Goal: Task Accomplishment & Management: Use online tool/utility

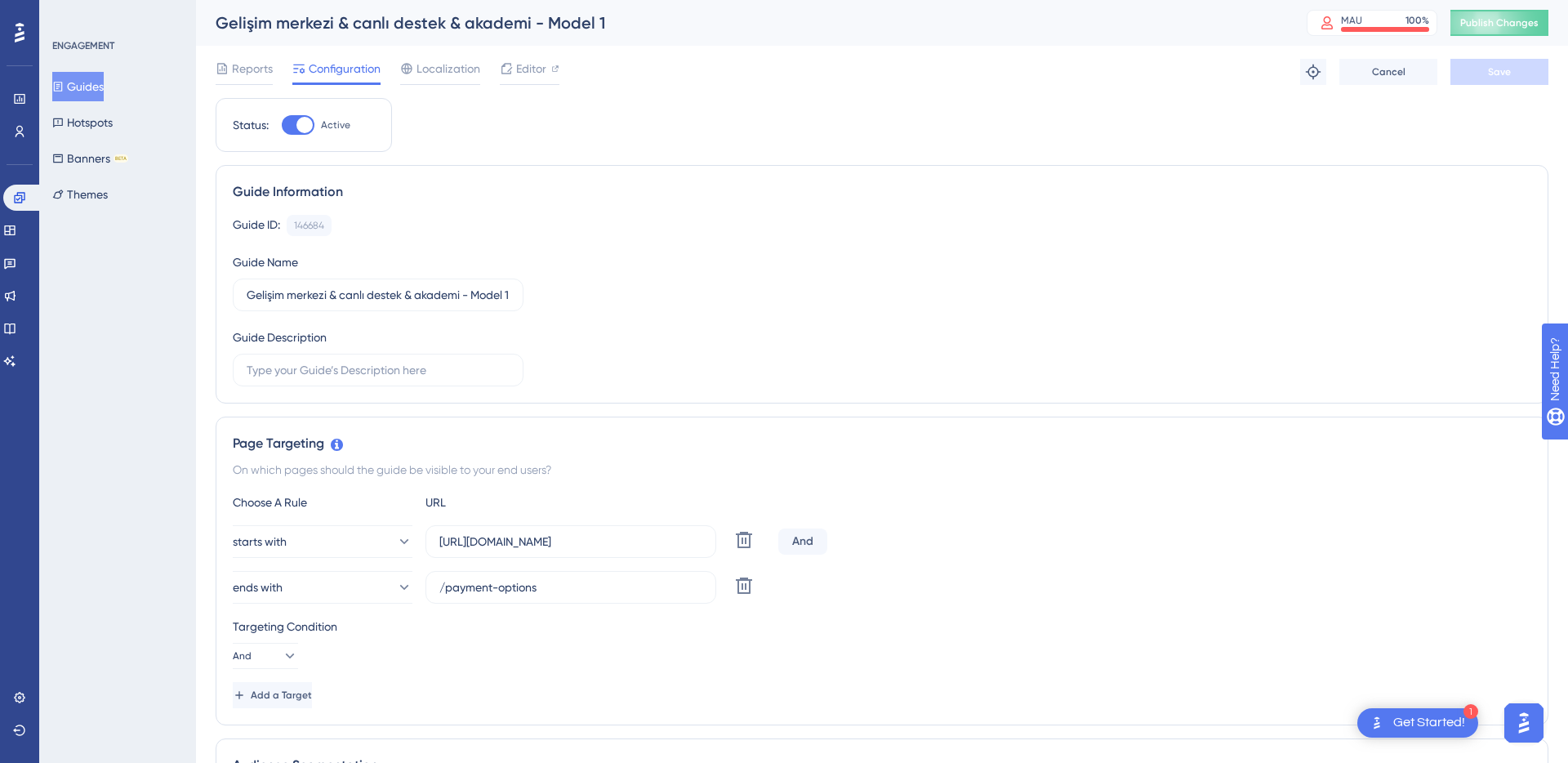
scroll to position [0, 124]
click at [904, 71] on div "Reports Configuration Localization Editor Troubleshoot Cancel Save" at bounding box center [882, 72] width 1333 height 52
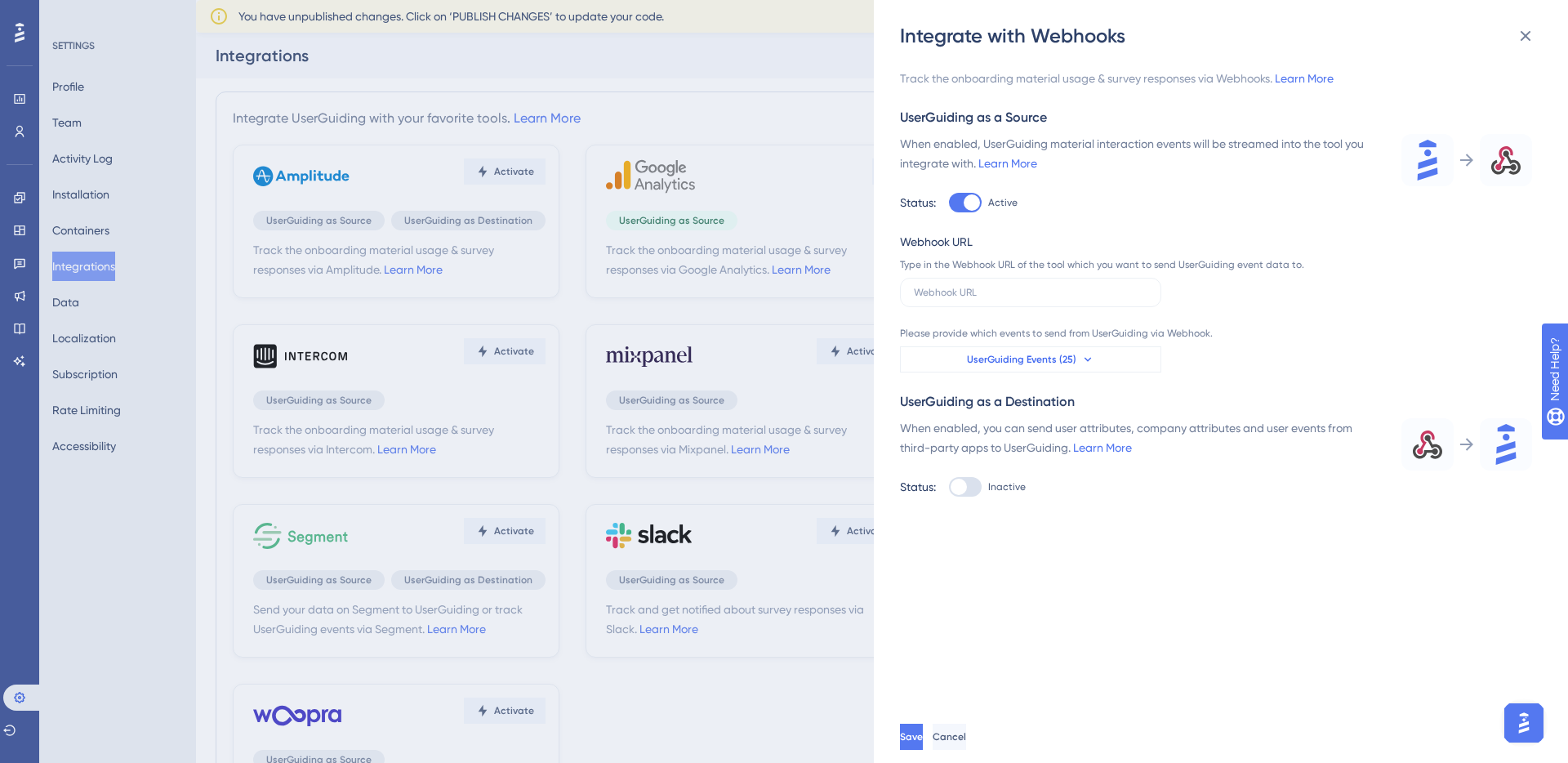
click at [1044, 349] on button "UserGuiding Events (25)" at bounding box center [1031, 359] width 261 height 27
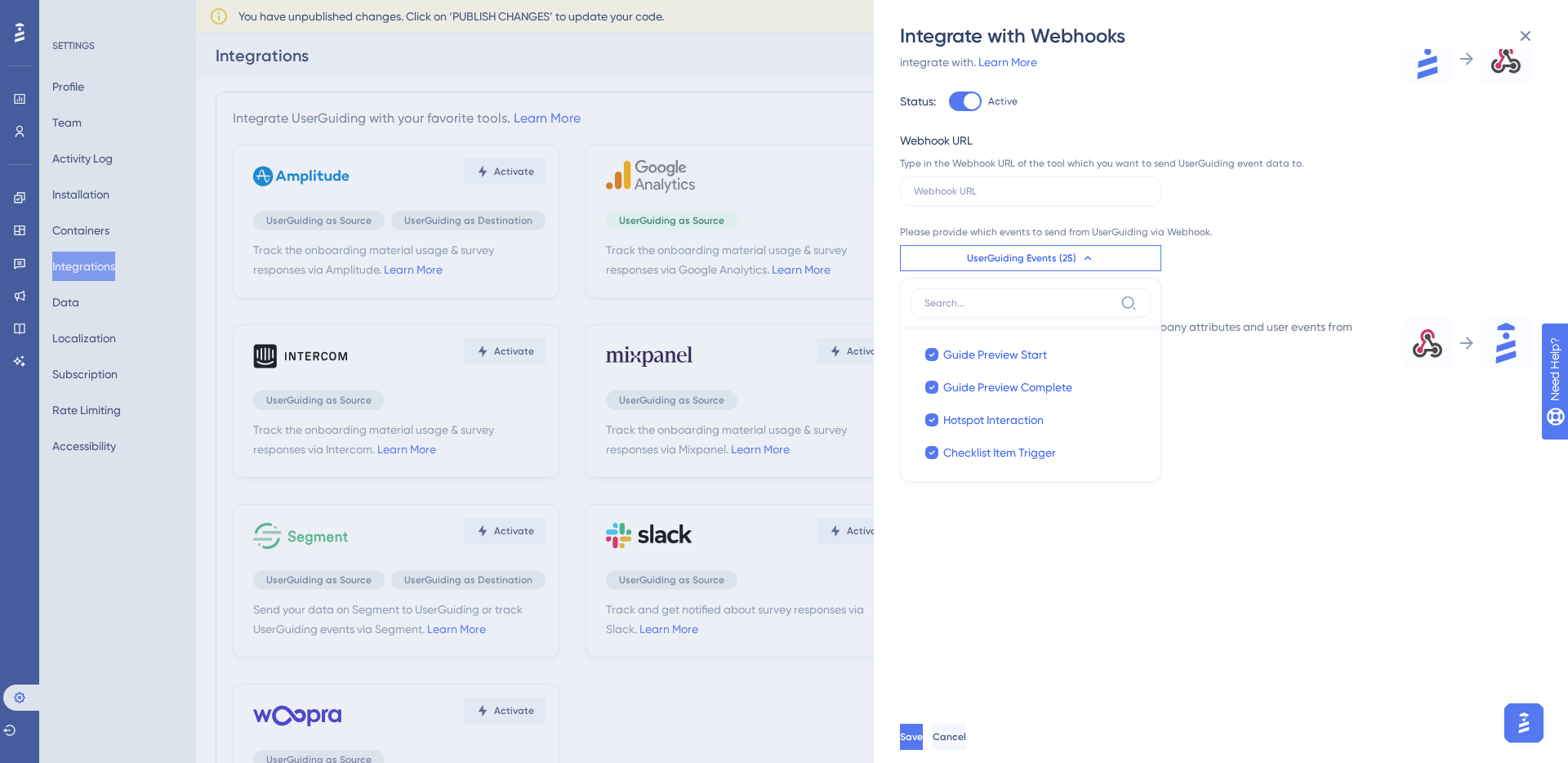
click at [1360, 196] on div "Track the onboarding material usage & survey responses via Webhooks. Learn More…" at bounding box center [1216, 181] width 632 height 428
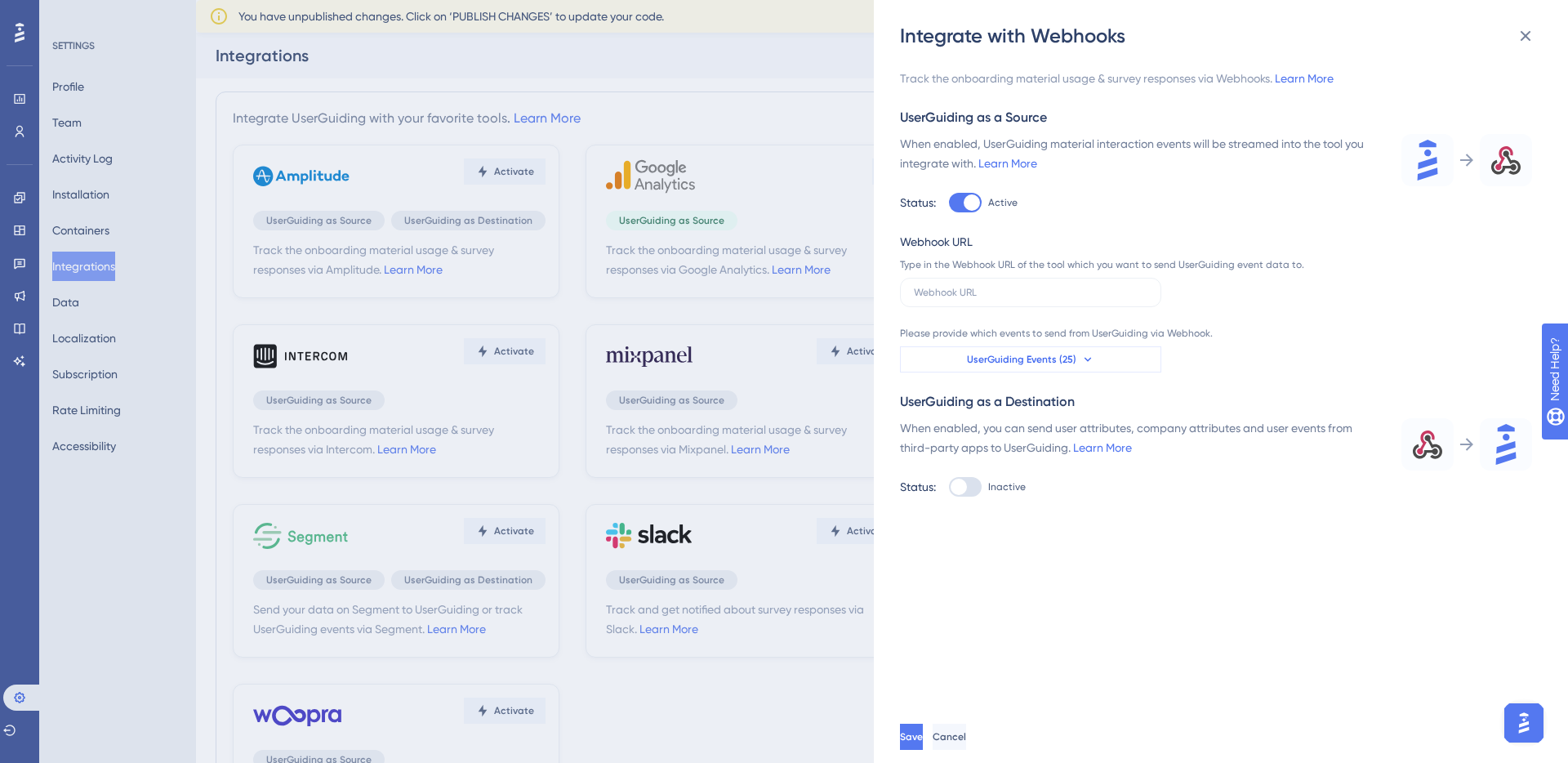
click at [1075, 362] on button "UserGuiding Events (25)" at bounding box center [1031, 359] width 261 height 27
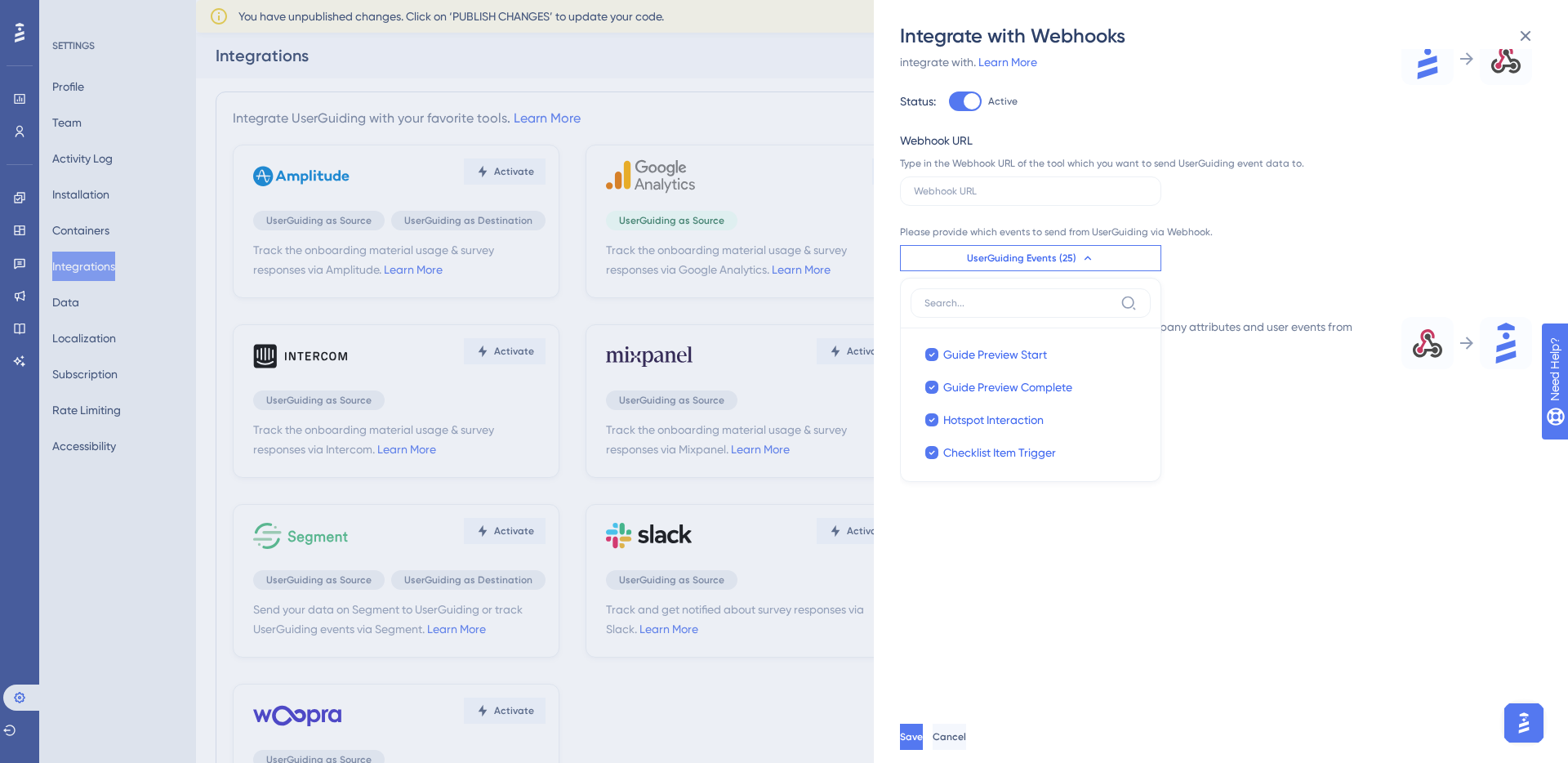
click at [1361, 191] on div "Track the onboarding material usage & survey responses via Webhooks. Learn More…" at bounding box center [1216, 181] width 632 height 428
